Goal: Task Accomplishment & Management: Manage account settings

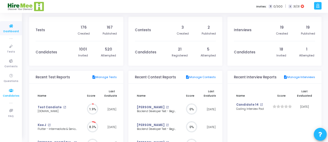
click at [12, 93] on icon at bounding box center [11, 90] width 11 height 6
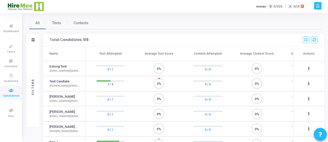
scroll to position [2, 2]
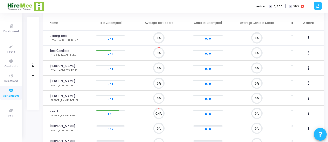
click at [112, 67] on link "0 / 1" at bounding box center [111, 68] width 6 height 5
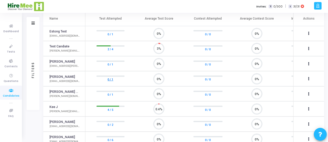
click at [112, 79] on link "0 / 1" at bounding box center [111, 79] width 6 height 5
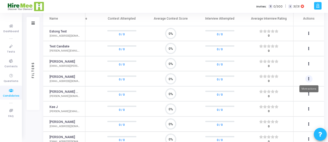
click at [308, 78] on icon at bounding box center [308, 79] width 1 height 3
click at [308, 78] on div at bounding box center [164, 71] width 328 height 142
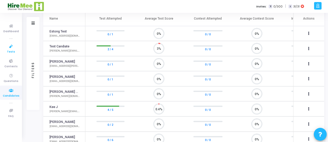
click at [13, 50] on span "Tests" at bounding box center [11, 52] width 8 height 4
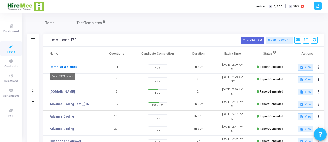
click at [55, 67] on link "Demo MEAN stack" at bounding box center [64, 67] width 28 height 5
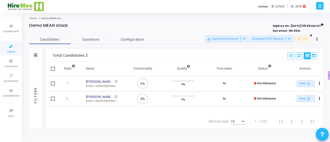
scroll to position [2, 2]
click at [52, 69] on span at bounding box center [53, 69] width 4 height 4
click at [53, 71] on input "checkbox" at bounding box center [53, 71] width 0 height 0
checkbox input "true"
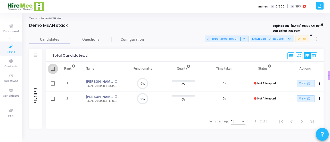
checkbox input "true"
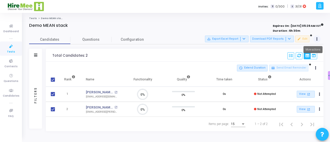
click at [316, 38] on button at bounding box center [317, 39] width 7 height 7
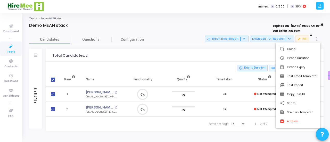
click at [247, 51] on div at bounding box center [165, 71] width 330 height 142
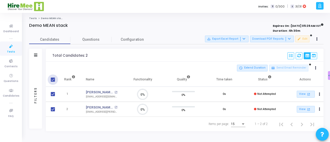
click at [52, 79] on span at bounding box center [53, 80] width 4 height 4
click at [53, 82] on input "checkbox" at bounding box center [53, 82] width 0 height 0
checkbox input "false"
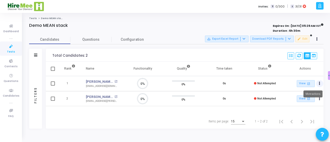
click at [317, 83] on button "Actions" at bounding box center [319, 83] width 7 height 7
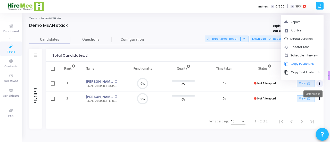
click at [320, 83] on icon "Actions" at bounding box center [319, 83] width 1 height 3
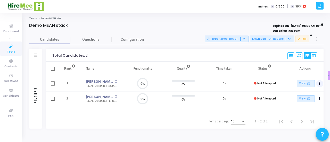
click at [320, 83] on icon "Actions" at bounding box center [319, 83] width 1 height 3
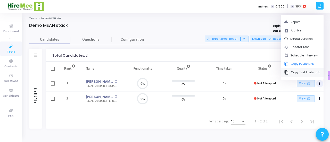
click at [308, 70] on button "content_copy Copy Test Invite Link" at bounding box center [302, 72] width 43 height 9
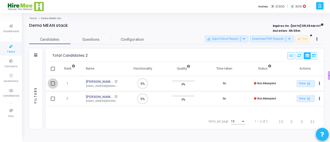
click at [54, 83] on span at bounding box center [53, 84] width 4 height 4
click at [53, 86] on input "checkbox" at bounding box center [53, 86] width 0 height 0
checkbox input "true"
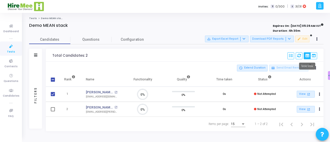
click at [316, 67] on mat-tooltip-component "Table View" at bounding box center [307, 66] width 23 height 14
click at [315, 68] on button at bounding box center [315, 68] width 7 height 7
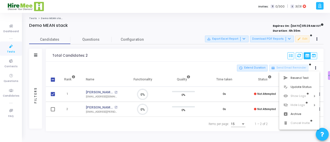
click at [195, 53] on div at bounding box center [165, 71] width 330 height 142
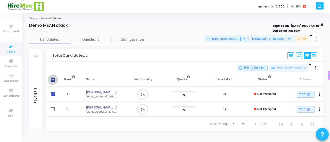
click at [52, 80] on span at bounding box center [53, 80] width 4 height 4
click at [53, 82] on input "checkbox" at bounding box center [53, 82] width 0 height 0
checkbox input "true"
click at [52, 80] on span at bounding box center [53, 80] width 4 height 4
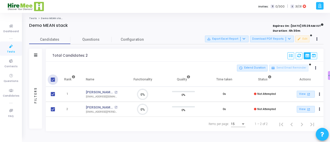
click at [53, 82] on input "checkbox" at bounding box center [53, 82] width 0 height 0
checkbox input "false"
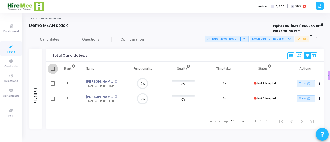
click at [54, 68] on span at bounding box center [53, 69] width 4 height 4
click at [53, 71] on input "checkbox" at bounding box center [53, 71] width 0 height 0
checkbox input "true"
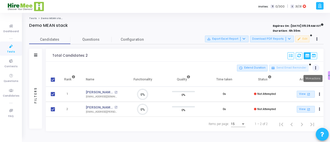
click at [317, 66] on button at bounding box center [315, 68] width 7 height 7
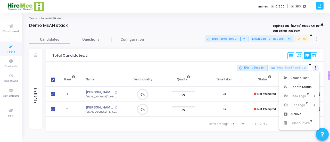
click at [317, 66] on div at bounding box center [165, 71] width 330 height 142
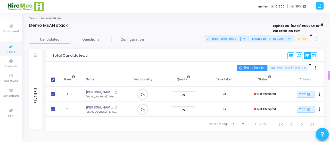
click at [248, 66] on button "schedule Extend Duration" at bounding box center [252, 68] width 31 height 7
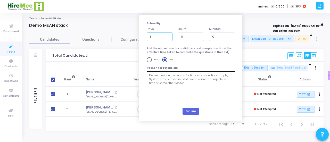
click at [167, 35] on input "1" at bounding box center [160, 37] width 26 height 9
click at [167, 35] on input "2" at bounding box center [160, 37] width 26 height 9
click at [167, 39] on input "1" at bounding box center [160, 37] width 26 height 9
type input "0"
click at [167, 39] on input "0" at bounding box center [160, 37] width 26 height 9
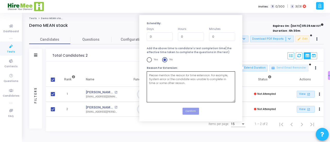
click at [107, 54] on div "Total Candidates: 2 Select S No Name Questions Functionality Quality Time Taken…" at bounding box center [185, 55] width 278 height 13
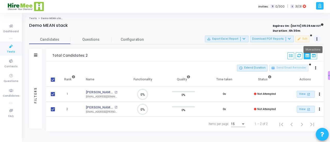
click at [316, 39] on button at bounding box center [317, 39] width 7 height 7
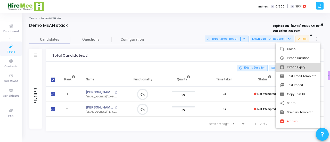
click at [298, 68] on button "date_range Extend Expiry" at bounding box center [298, 67] width 45 height 9
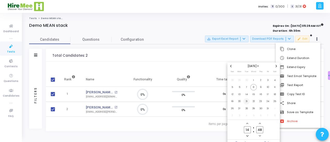
click at [246, 103] on span "21" at bounding box center [247, 101] width 6 height 6
click at [247, 123] on icon "Add a hour" at bounding box center [247, 124] width 2 height 2
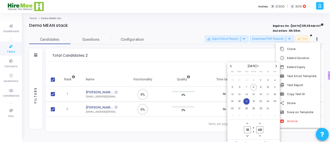
click at [247, 123] on icon "Add a hour" at bounding box center [247, 124] width 2 height 2
type input "22"
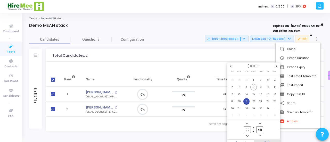
click at [268, 141] on span "Set" at bounding box center [267, 143] width 26 height 6
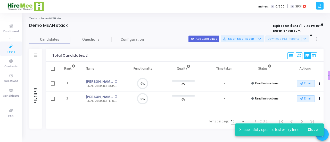
scroll to position [11, 13]
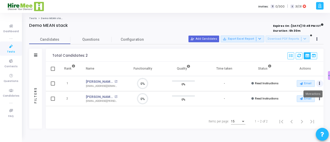
click at [320, 82] on button "Actions" at bounding box center [319, 83] width 7 height 7
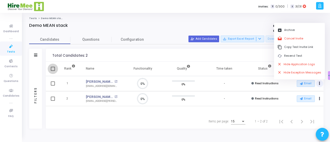
click at [53, 68] on span at bounding box center [53, 69] width 4 height 4
click at [53, 71] on input "checkbox" at bounding box center [53, 71] width 0 height 0
checkbox input "true"
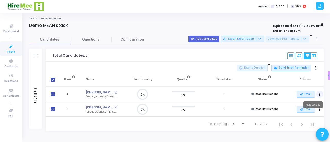
click at [321, 94] on button "Actions" at bounding box center [319, 94] width 7 height 7
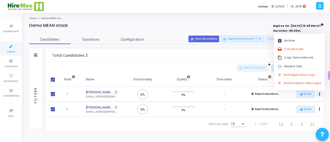
click at [217, 51] on div "Total Candidates: 2 Select S No Name Questions Functionality Quality Time Taken…" at bounding box center [185, 55] width 278 height 13
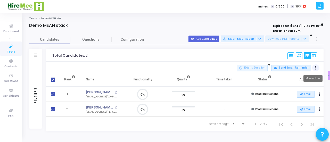
click at [317, 66] on button at bounding box center [315, 68] width 7 height 7
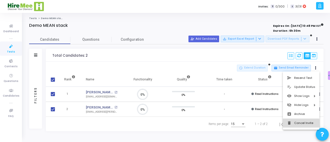
click at [298, 124] on button "delete Cancel Invite" at bounding box center [301, 123] width 37 height 9
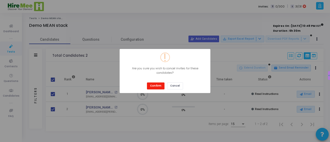
click at [155, 86] on button "Confirm" at bounding box center [156, 86] width 18 height 7
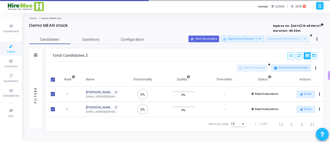
checkbox input "false"
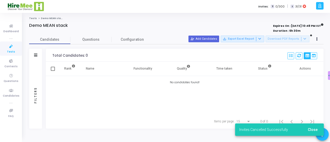
click at [153, 58] on div "Total Candidates: 0 Select S No Name Questions Functionality Quality Time Taken…" at bounding box center [185, 55] width 278 height 13
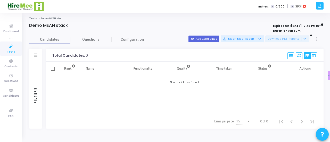
click at [143, 27] on div "Demo MEAN stack" at bounding box center [117, 25] width 177 height 5
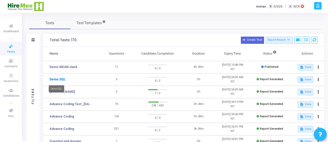
click at [58, 79] on link "Demo SQL" at bounding box center [58, 79] width 16 height 5
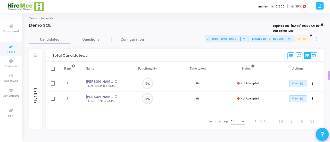
scroll to position [11, 13]
click at [53, 69] on span at bounding box center [53, 69] width 4 height 4
click at [53, 71] on input "checkbox" at bounding box center [53, 71] width 0 height 0
checkbox input "true"
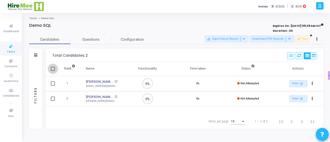
checkbox input "true"
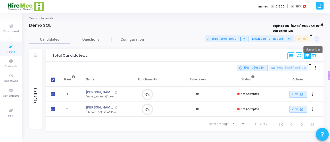
click at [315, 41] on button at bounding box center [317, 39] width 7 height 7
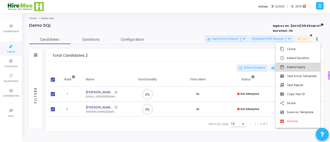
click at [302, 66] on button "date_range Extend Expiry" at bounding box center [298, 67] width 45 height 9
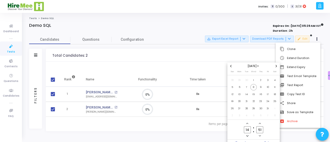
click at [248, 122] on span "Add a hour" at bounding box center [247, 124] width 4 height 4
type input "15"
click at [265, 141] on span "Set" at bounding box center [267, 143] width 26 height 6
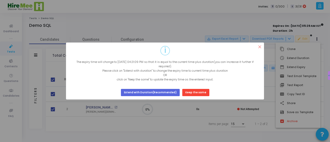
click at [260, 47] on button "×" at bounding box center [260, 47] width 9 height 9
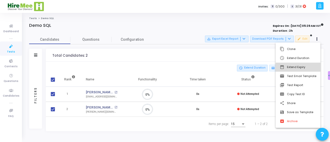
click at [305, 67] on button "[DATE] 3:51 PM date_range Extend Expiry" at bounding box center [298, 67] width 45 height 9
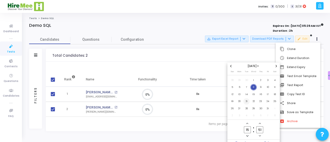
click at [247, 104] on span "21" at bounding box center [247, 101] width 6 height 6
click at [267, 141] on span "Set" at bounding box center [267, 143] width 26 height 6
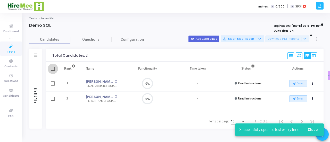
click at [51, 67] on span at bounding box center [53, 69] width 4 height 4
click at [53, 71] on input "checkbox" at bounding box center [53, 71] width 0 height 0
checkbox input "true"
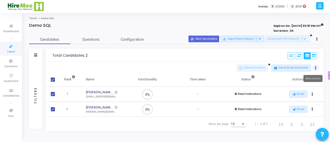
click at [316, 67] on icon at bounding box center [315, 68] width 1 height 3
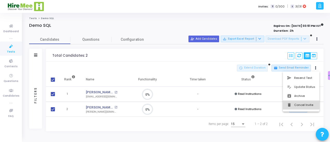
click at [292, 103] on mat-icon "delete" at bounding box center [289, 105] width 5 height 5
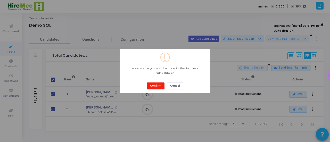
click at [153, 83] on button "Confirm" at bounding box center [156, 86] width 18 height 7
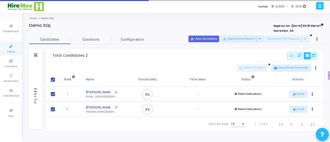
checkbox input "false"
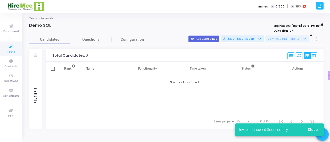
click at [108, 90] on div "Rank Name Functionality Time taken Status Actions No candidates found!" at bounding box center [185, 88] width 278 height 53
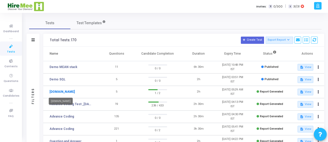
click at [60, 93] on link "[DOMAIN_NAME]" at bounding box center [62, 92] width 25 height 5
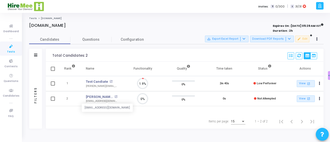
scroll to position [11, 13]
click at [54, 98] on span at bounding box center [53, 99] width 4 height 4
click at [53, 101] on input "checkbox" at bounding box center [53, 101] width 0 height 0
checkbox input "true"
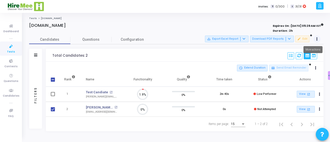
click at [317, 42] on button at bounding box center [317, 39] width 7 height 7
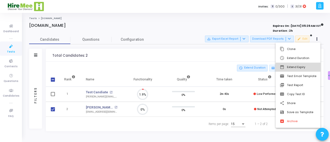
click at [300, 68] on button "date_range Extend Expiry" at bounding box center [298, 67] width 45 height 9
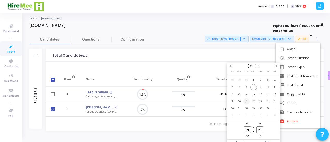
click at [245, 102] on span "21" at bounding box center [247, 101] width 6 height 6
click at [196, 58] on div at bounding box center [165, 71] width 330 height 142
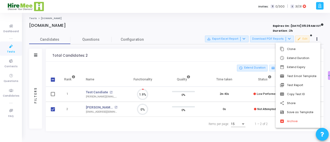
click at [188, 55] on div at bounding box center [165, 71] width 330 height 142
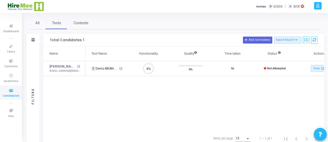
click at [175, 41] on h3 "Total Candidates: 1 Add Candidates Export Report Name Test/Contest Questions Fu…" at bounding box center [184, 40] width 268 height 7
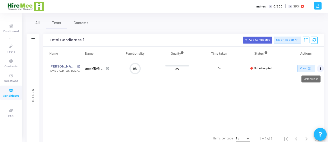
click at [320, 67] on icon "Actions" at bounding box center [320, 68] width 1 height 3
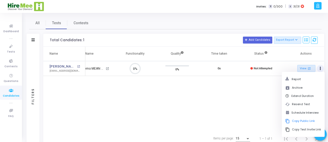
click at [245, 99] on div "Name Test Name Functionality Quality Time taken Status Actions [PERSON_NAME] op…" at bounding box center [183, 89] width 281 height 85
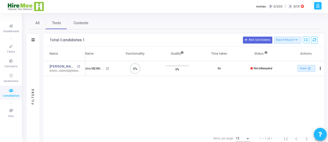
scroll to position [0, 0]
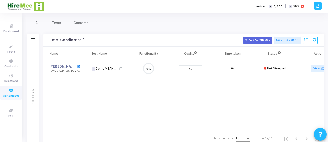
click at [77, 68] on mat-icon "open_in_new" at bounding box center [78, 66] width 3 height 3
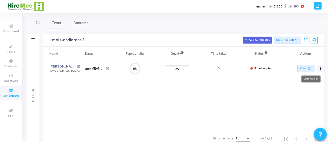
click at [321, 70] on button "Actions" at bounding box center [320, 68] width 7 height 7
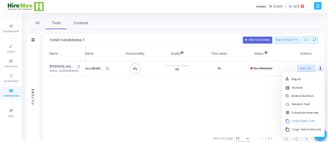
click at [216, 99] on div "Name Test Name Functionality Quality Time taken Status Actions Vineet Shukla op…" at bounding box center [183, 89] width 281 height 85
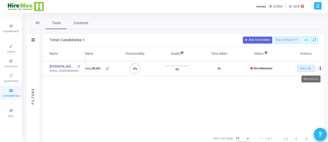
click at [319, 68] on button "Actions" at bounding box center [320, 68] width 7 height 7
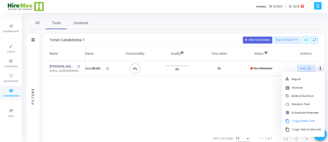
click at [231, 106] on div "Name Test Name Functionality Quality Time taken Status Actions Vineet Shukla op…" at bounding box center [183, 89] width 281 height 85
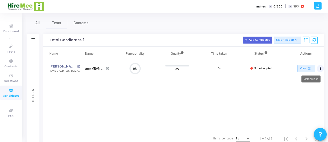
click at [320, 68] on icon "Actions" at bounding box center [320, 68] width 1 height 3
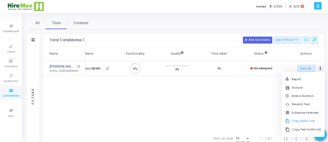
scroll to position [7, 0]
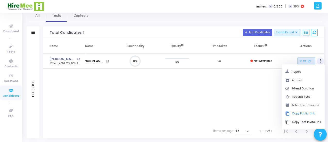
click at [245, 101] on div "Name Test Name Functionality Quality Time taken Status Actions Vineet Shukla op…" at bounding box center [183, 81] width 281 height 85
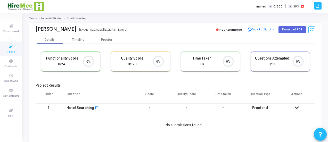
scroll to position [11, 13]
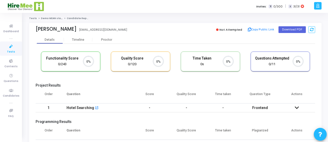
click at [28, 73] on div "Vineet Shukla vineet.shukla@upgrad.com Not Attempted Copy Public Link Download …" at bounding box center [176, 134] width 298 height 223
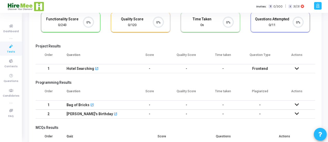
scroll to position [0, 0]
